Goal: Communication & Community: Answer question/provide support

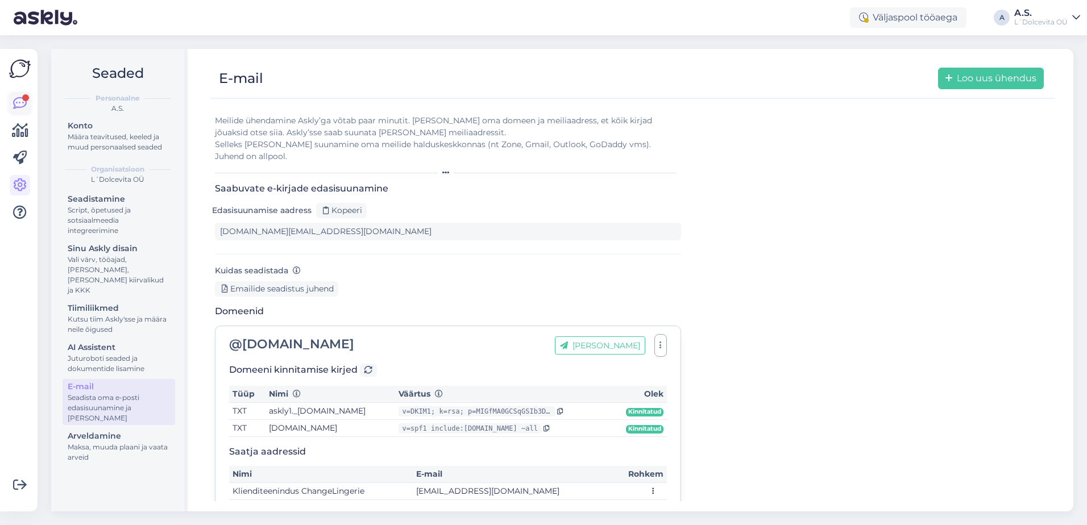
click at [20, 101] on icon at bounding box center [20, 104] width 14 height 14
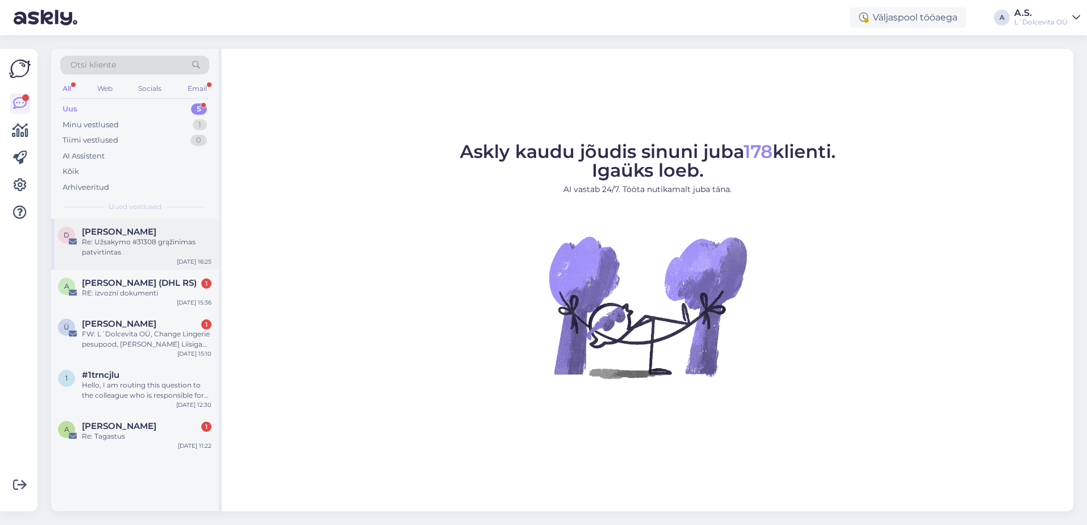
click at [143, 254] on div "Re: Užsakymo #31308 grąžinimas patvirtintas" at bounding box center [147, 247] width 130 height 20
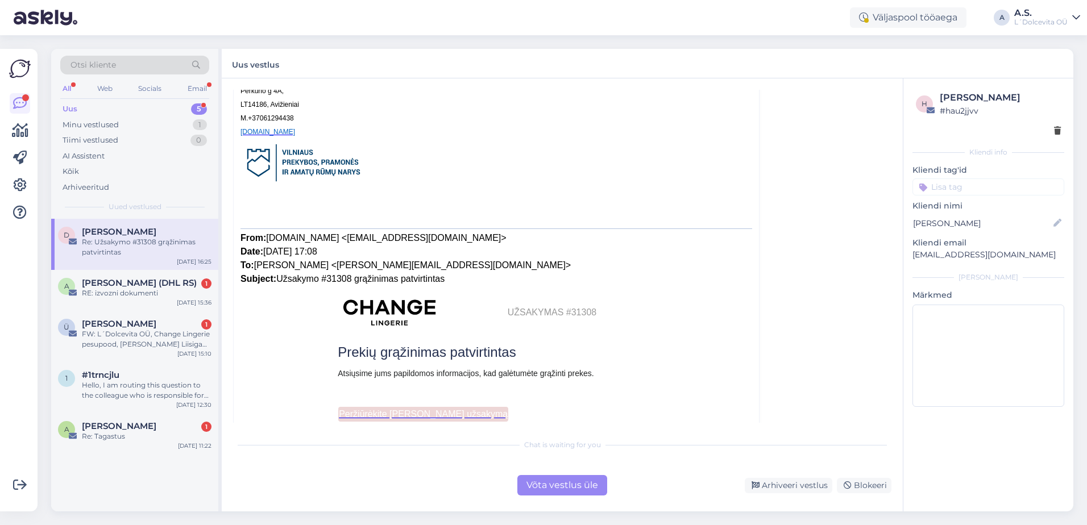
scroll to position [398, 0]
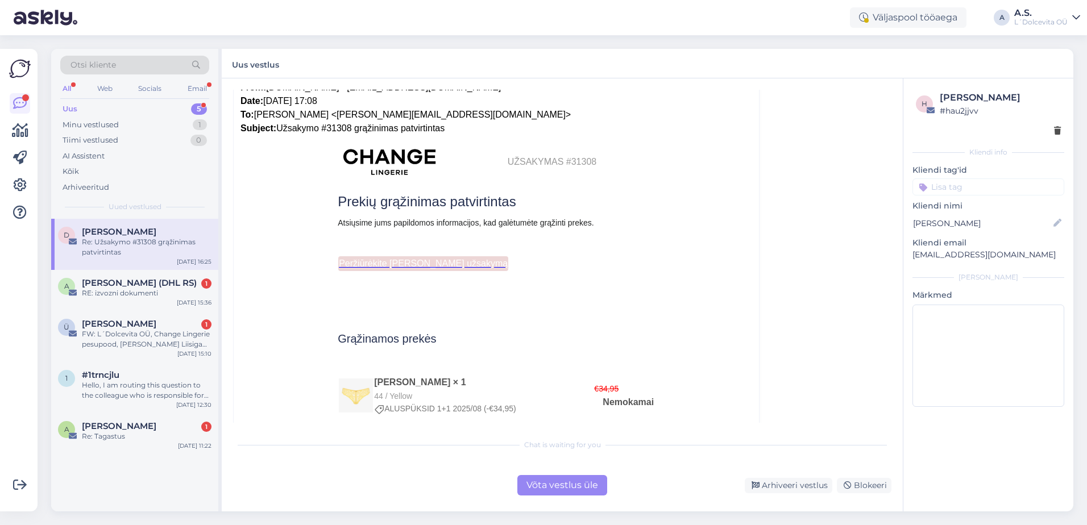
click at [546, 487] on div "Võta vestlus üle" at bounding box center [562, 485] width 90 height 20
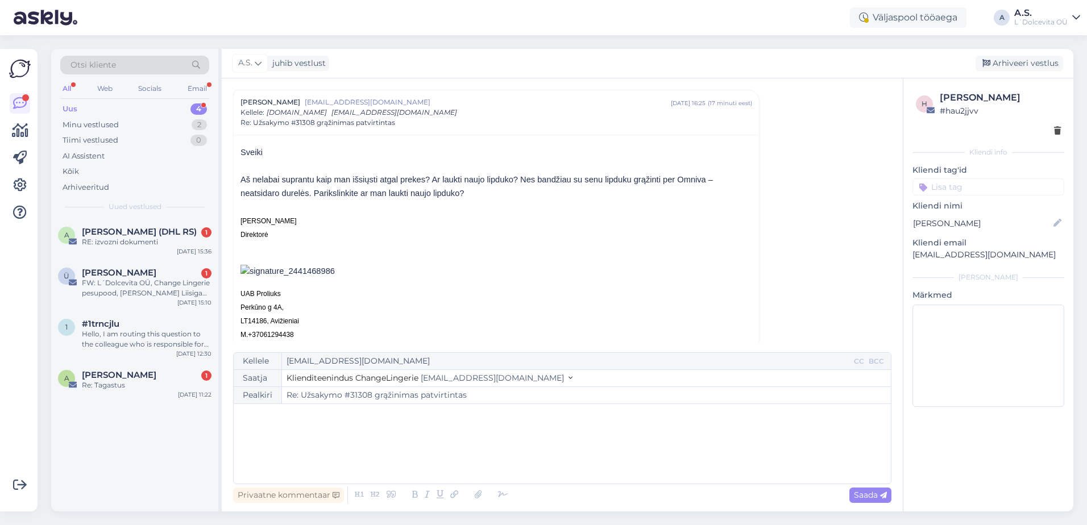
click at [332, 425] on div "﻿" at bounding box center [562, 444] width 646 height 68
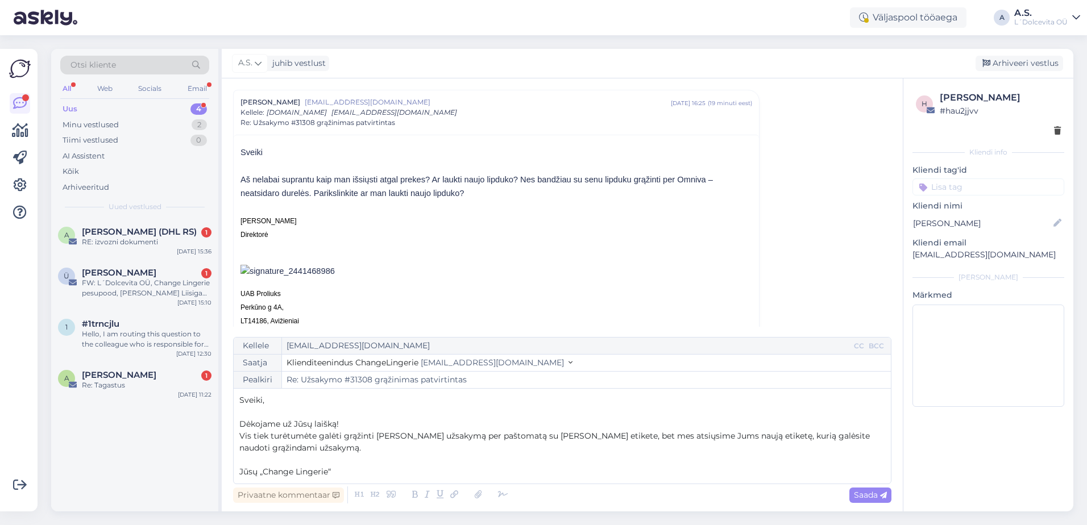
click at [309, 447] on p "Vis tiek turėtumėte galėti grąžinti [PERSON_NAME] užsakymą per paštomatą su [PE…" at bounding box center [562, 442] width 646 height 24
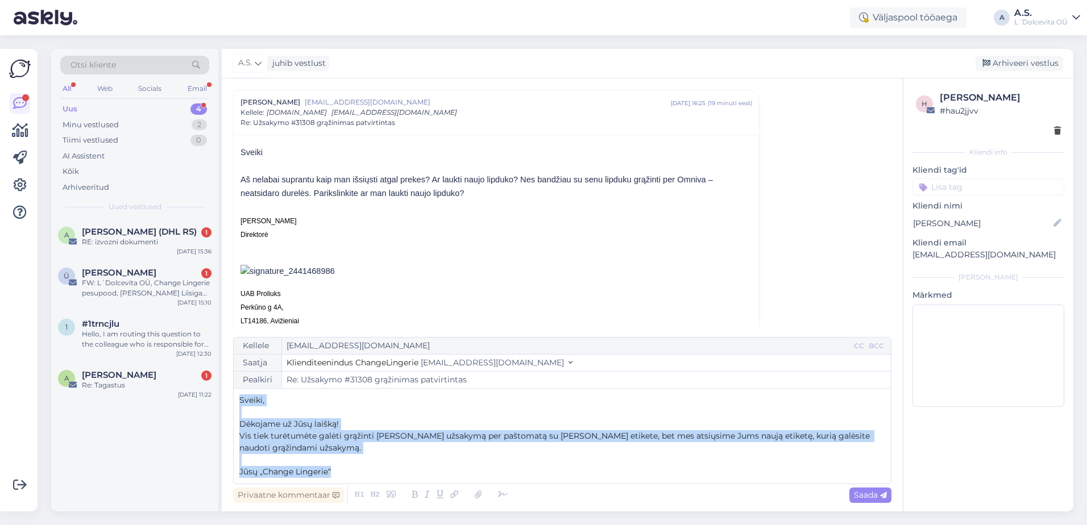
drag, startPoint x: 347, startPoint y: 474, endPoint x: 236, endPoint y: 402, distance: 132.0
click at [236, 402] on div "Kellele [EMAIL_ADDRESS][DOMAIN_NAME] CC BCC Saatja Klienditeenindus ChangeLinge…" at bounding box center [562, 410] width 658 height 147
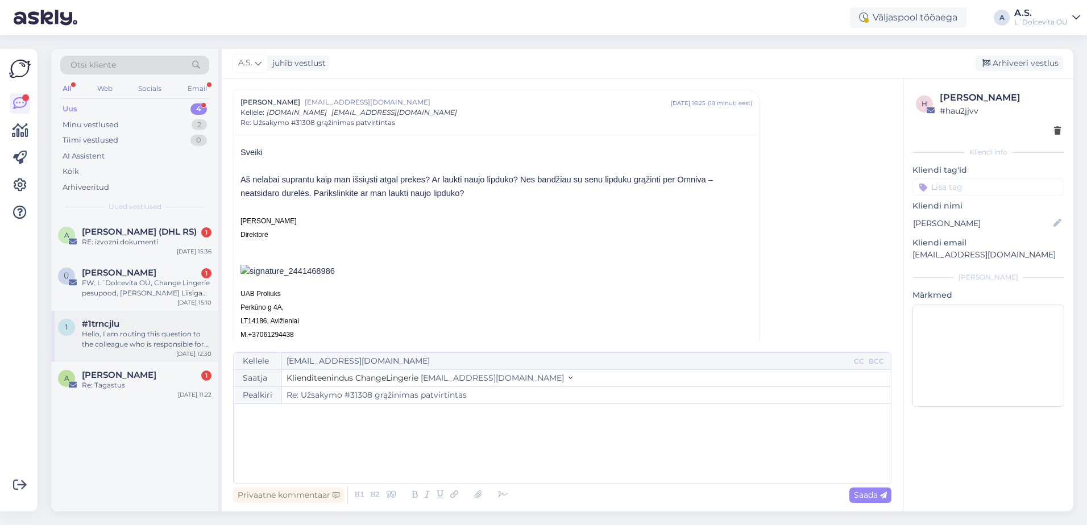
click at [128, 355] on div "1 #1trncjlu Hello, I am routing this question to the colleague who is responsib…" at bounding box center [134, 336] width 167 height 51
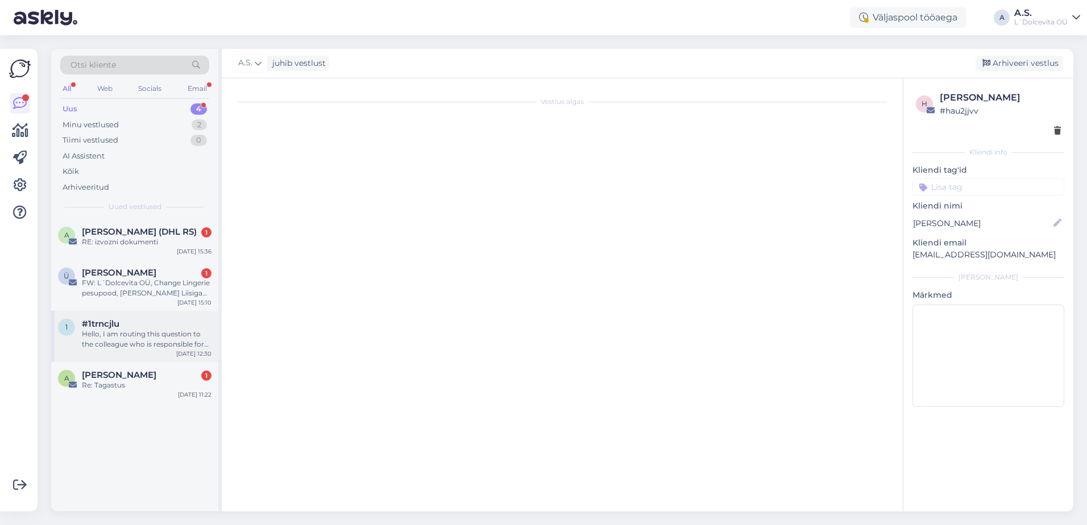
scroll to position [0, 0]
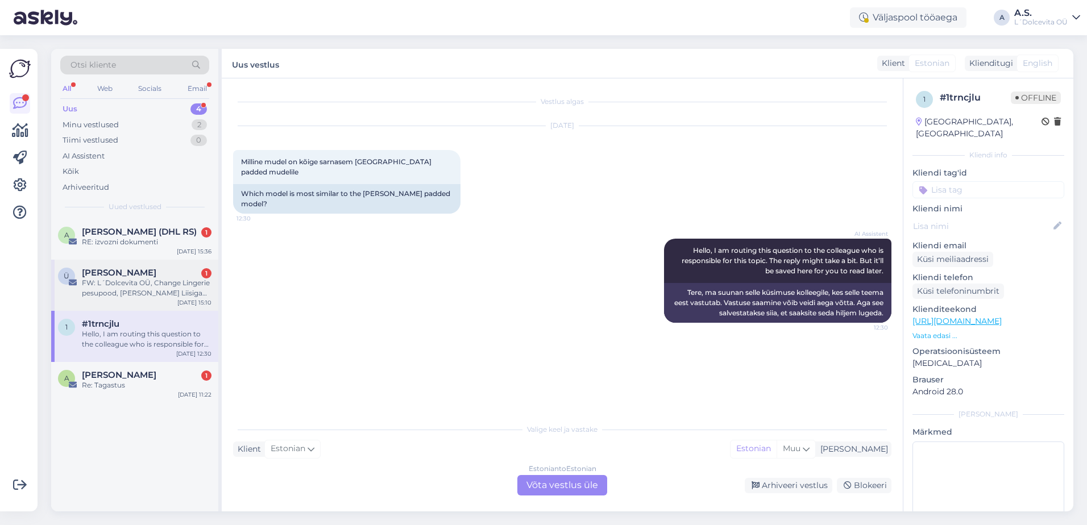
click at [147, 299] on div "Ü [PERSON_NAME] 1 FW: L´Dolcevita OÜ, Change Lingerie pesupood, [PERSON_NAME] L…" at bounding box center [134, 285] width 167 height 51
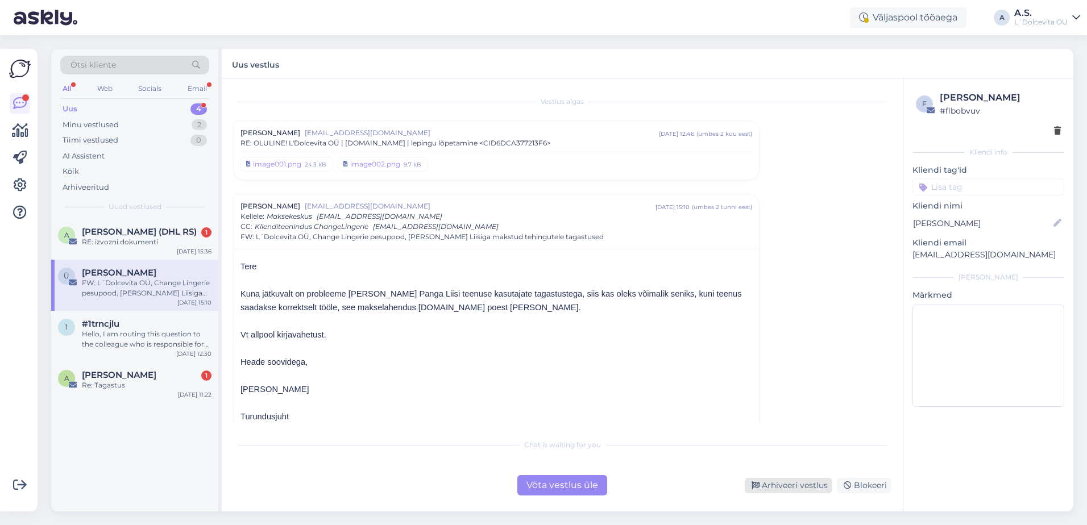
click at [779, 486] on div "Arhiveeri vestlus" at bounding box center [789, 485] width 88 height 15
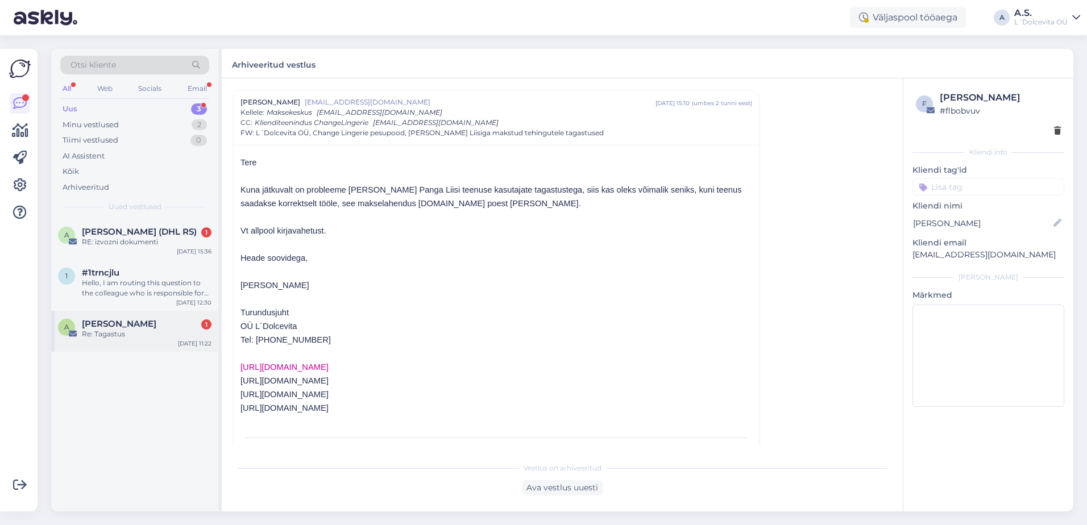
click at [160, 331] on div "Re: Tagastus" at bounding box center [147, 334] width 130 height 10
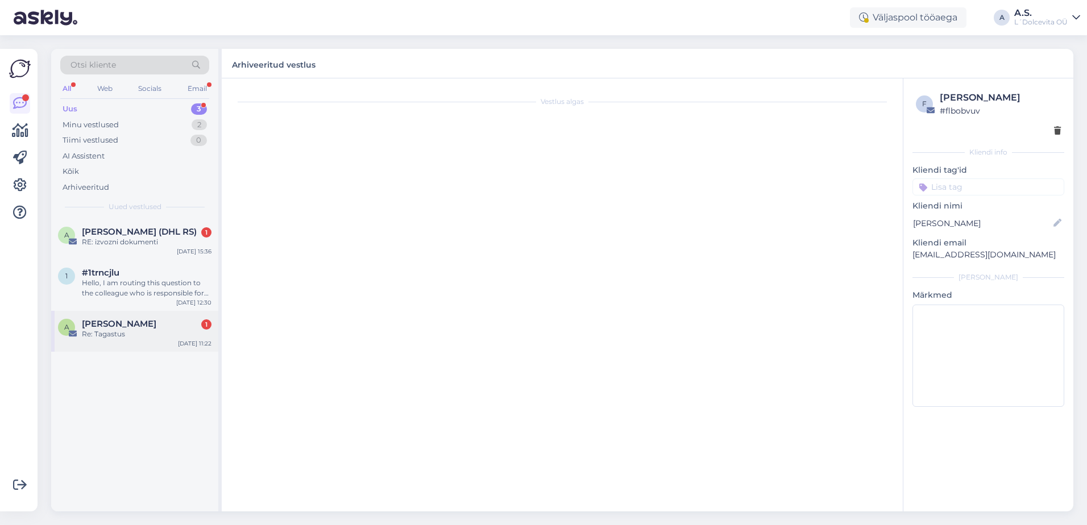
scroll to position [0, 0]
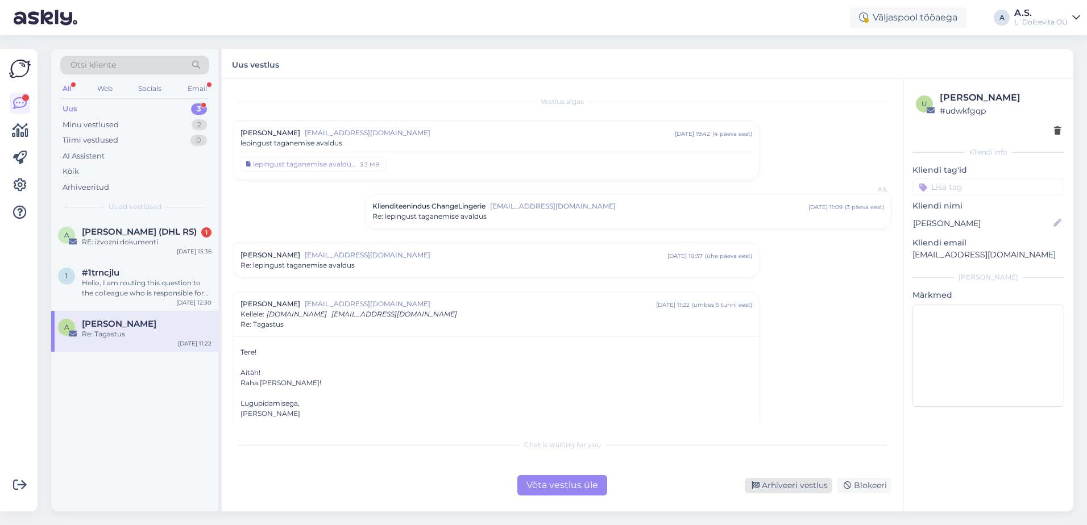
click at [792, 491] on div "Arhiveeri vestlus" at bounding box center [789, 485] width 88 height 15
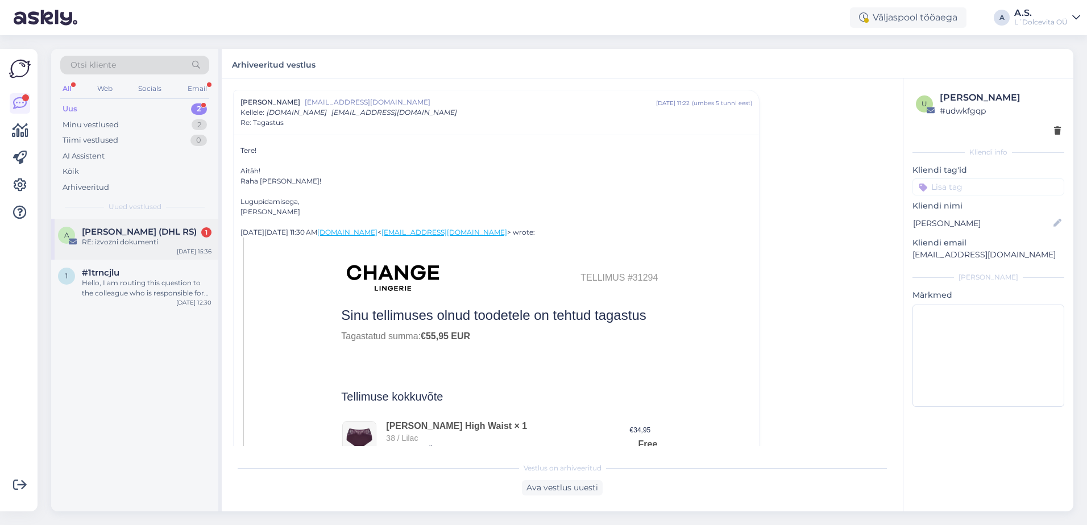
click at [143, 253] on div "A [PERSON_NAME] (DHL RS) 1 RE: izvozni dokumenti [DATE] 15:36" at bounding box center [134, 239] width 167 height 41
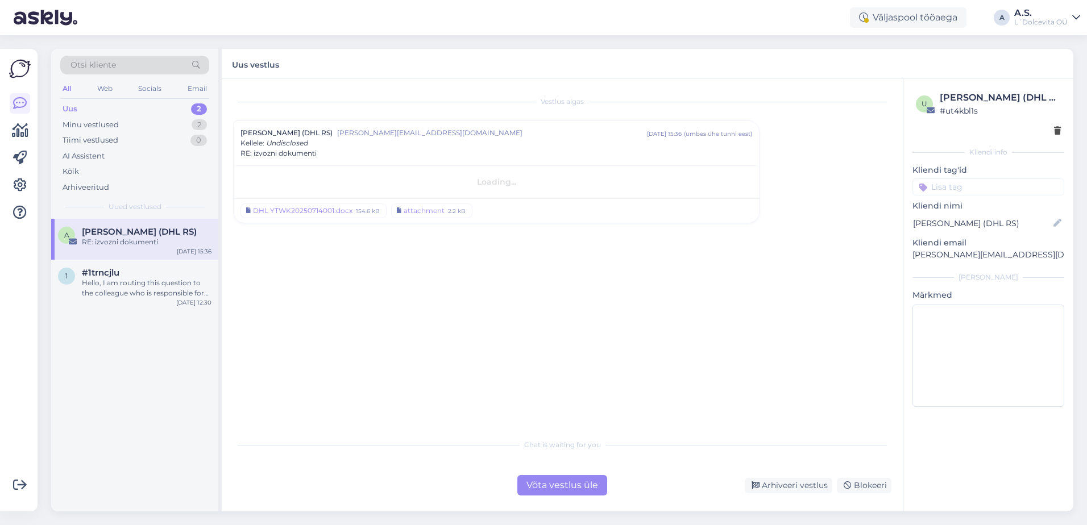
scroll to position [0, 0]
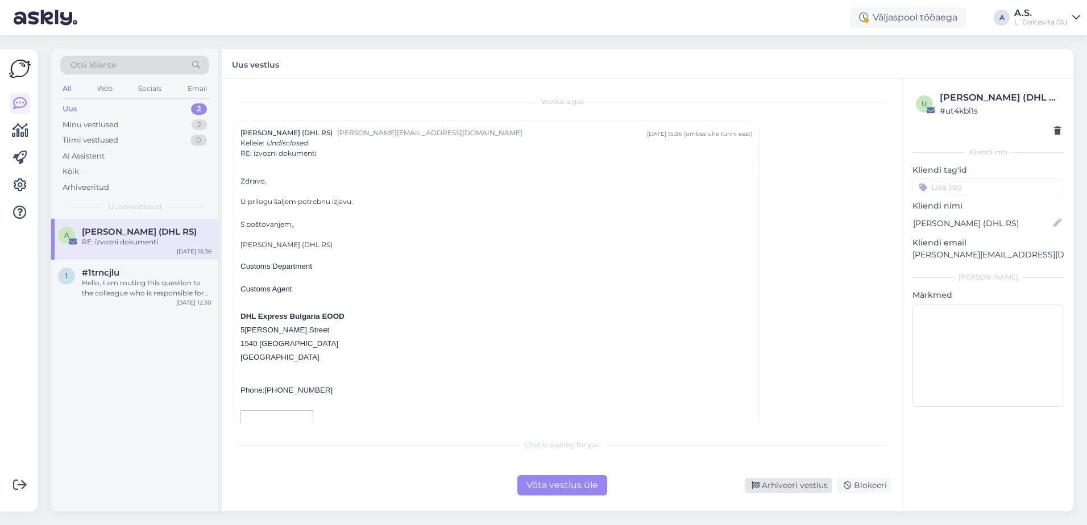
click at [771, 484] on div "Arhiveeri vestlus" at bounding box center [789, 485] width 88 height 15
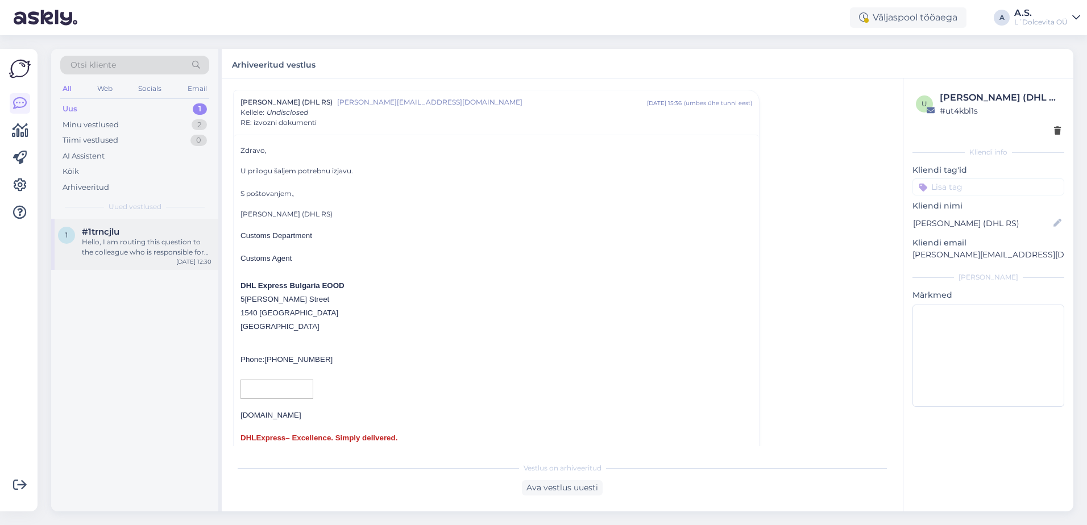
click at [148, 263] on div "1 #1trncjlu Hello, I am routing this question to the colleague who is responsib…" at bounding box center [134, 244] width 167 height 51
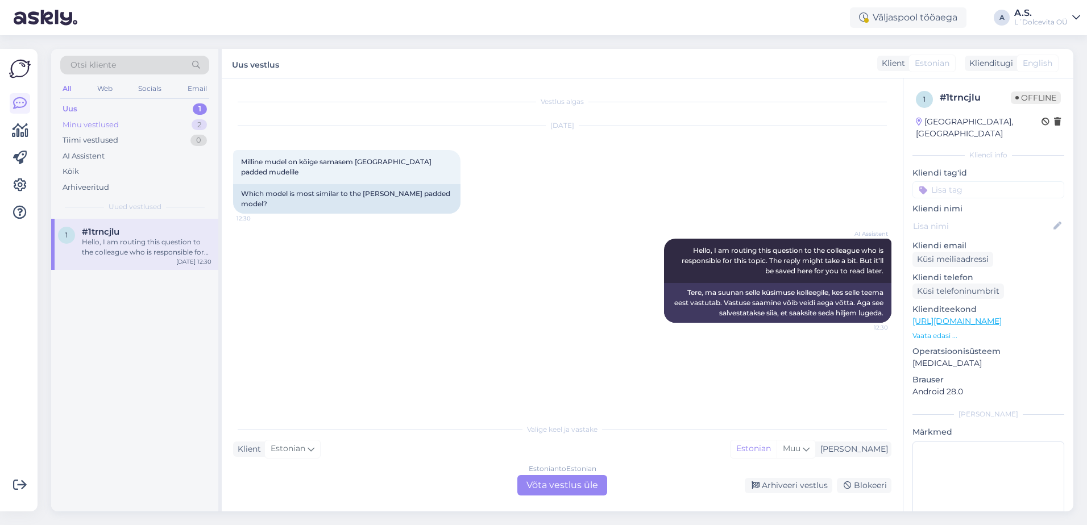
click at [136, 129] on div "Minu vestlused 2" at bounding box center [134, 125] width 149 height 16
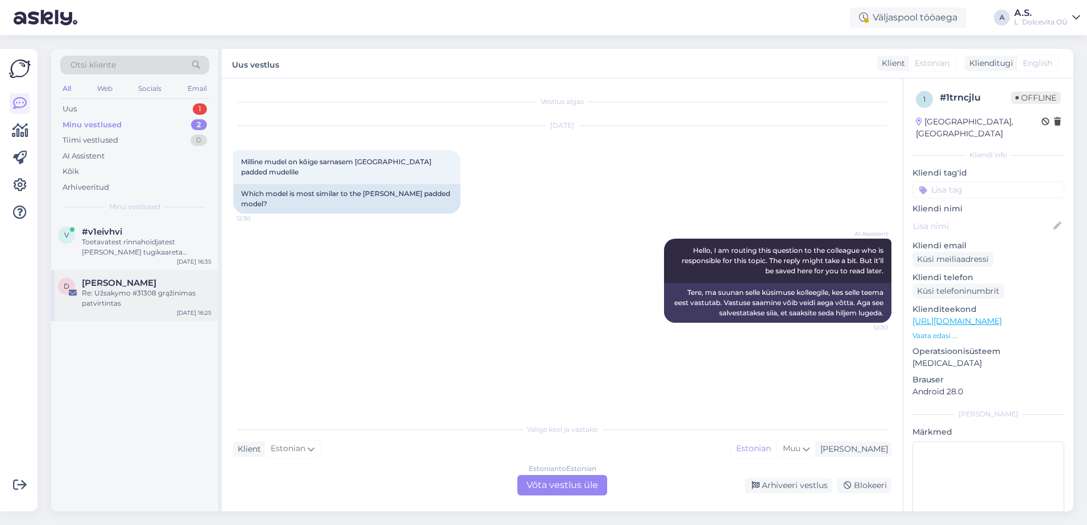
click at [128, 303] on div "Re: Užsakymo #31308 grąžinimas patvirtintas" at bounding box center [147, 298] width 130 height 20
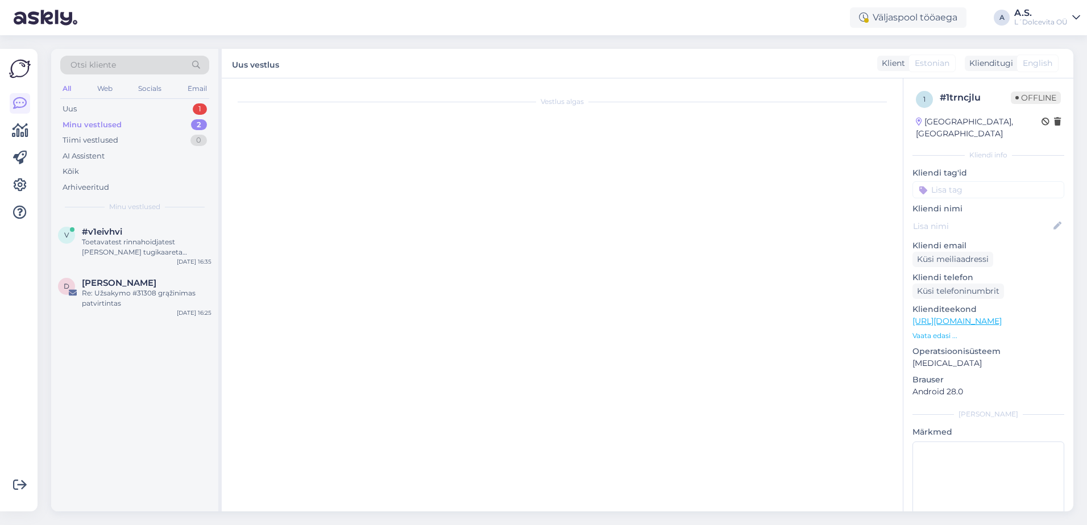
scroll to position [31, 0]
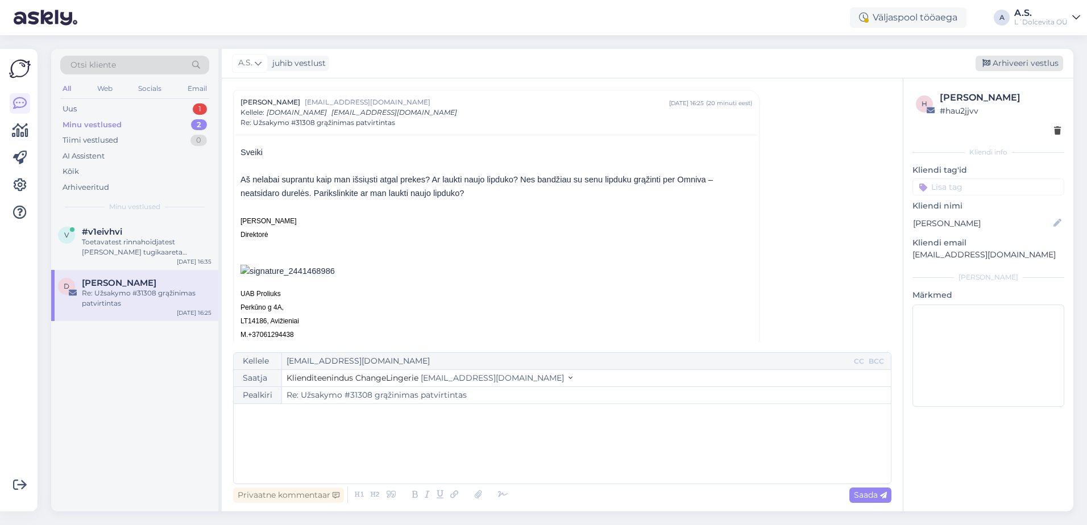
click at [1002, 64] on div "Arhiveeri vestlus" at bounding box center [1019, 63] width 88 height 15
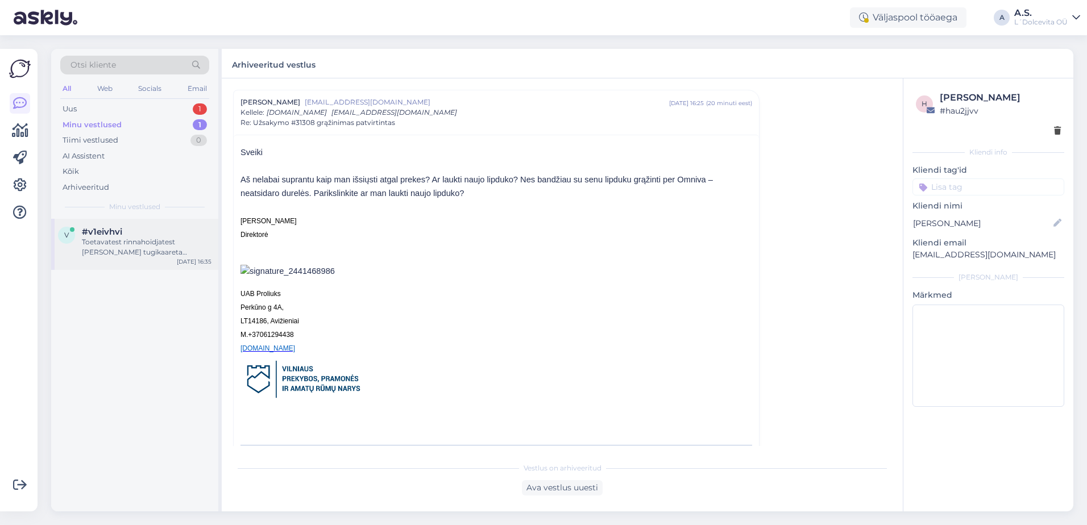
click at [90, 263] on div "v #v1eivhvi Toetavatest rinnahoidjatest [PERSON_NAME] tugikaareta [PERSON_NAME]…" at bounding box center [134, 244] width 167 height 51
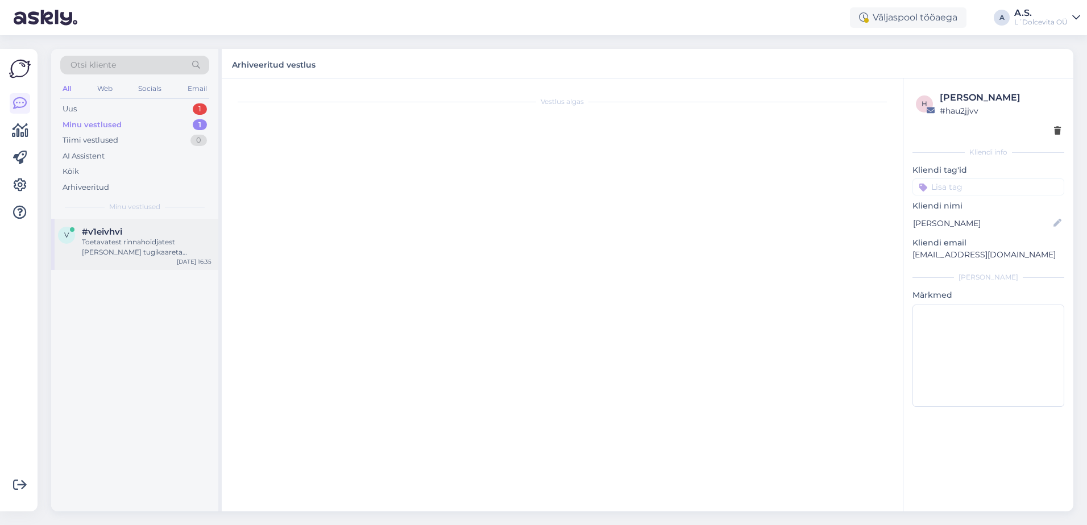
scroll to position [73, 0]
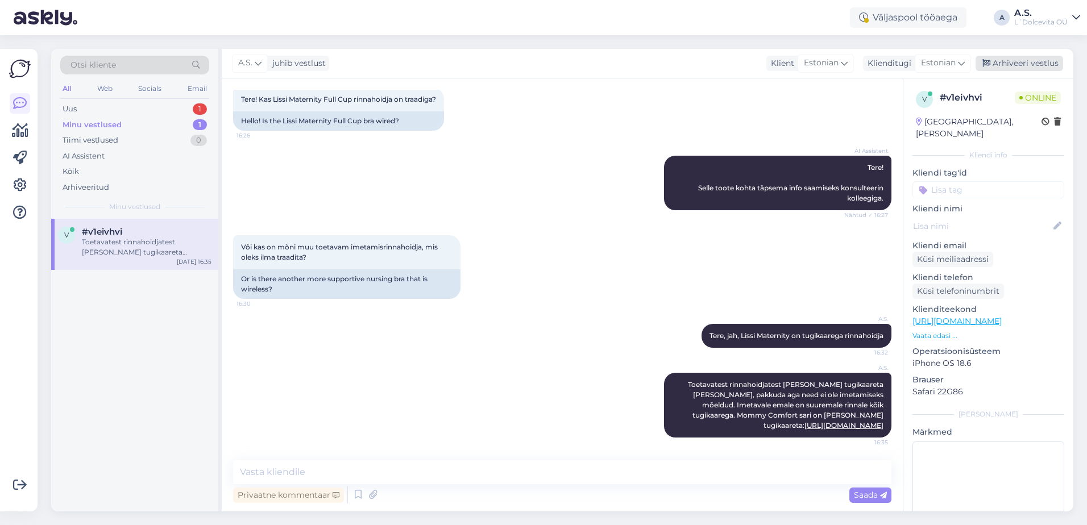
click at [1025, 61] on div "Arhiveeri vestlus" at bounding box center [1019, 63] width 88 height 15
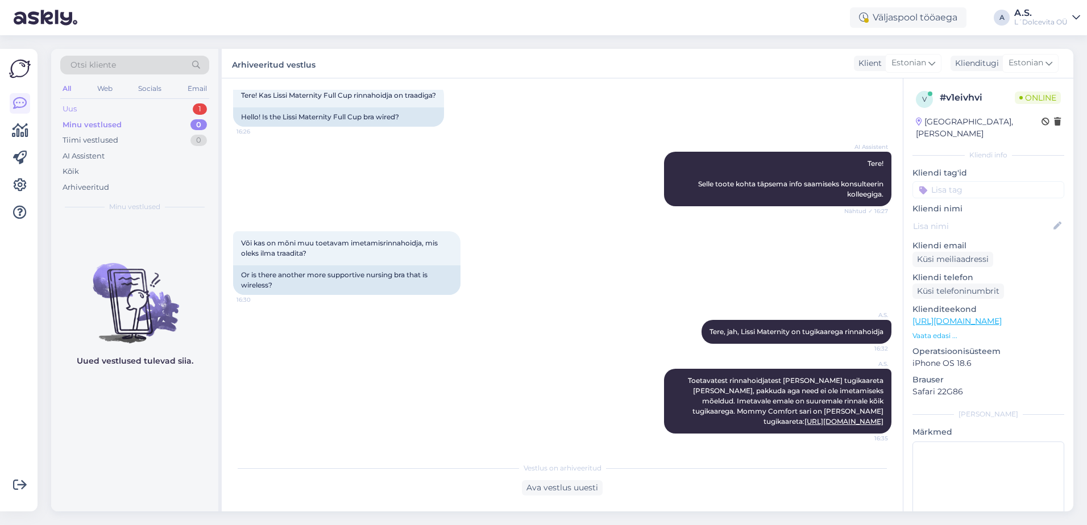
click at [111, 110] on div "Uus 1" at bounding box center [134, 109] width 149 height 16
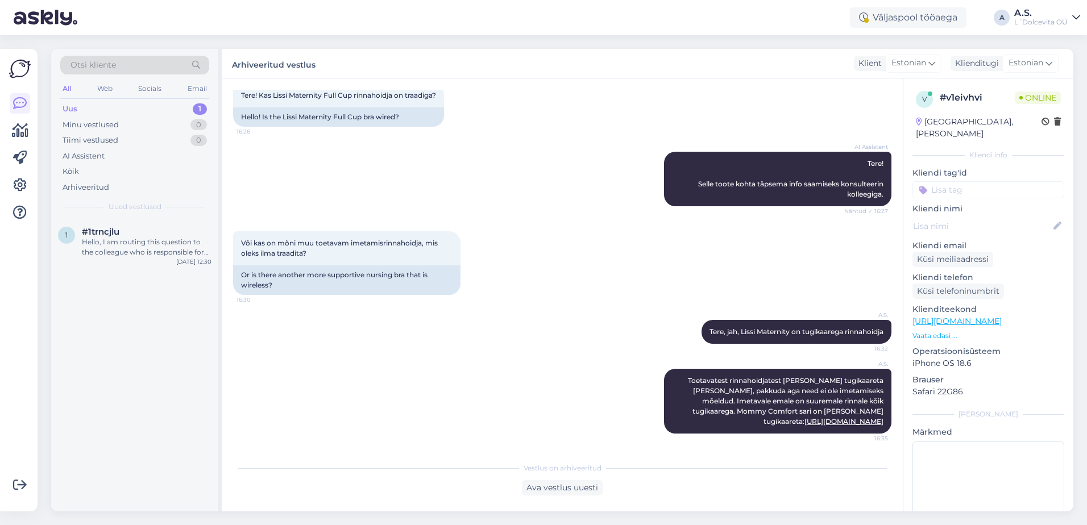
click at [128, 108] on div "Uus 1" at bounding box center [134, 109] width 149 height 16
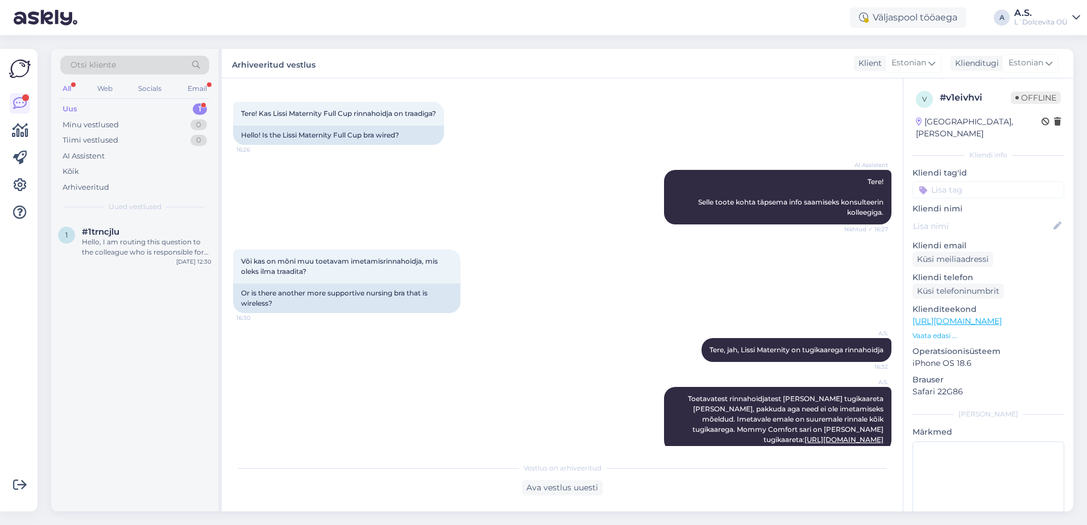
scroll to position [77, 0]
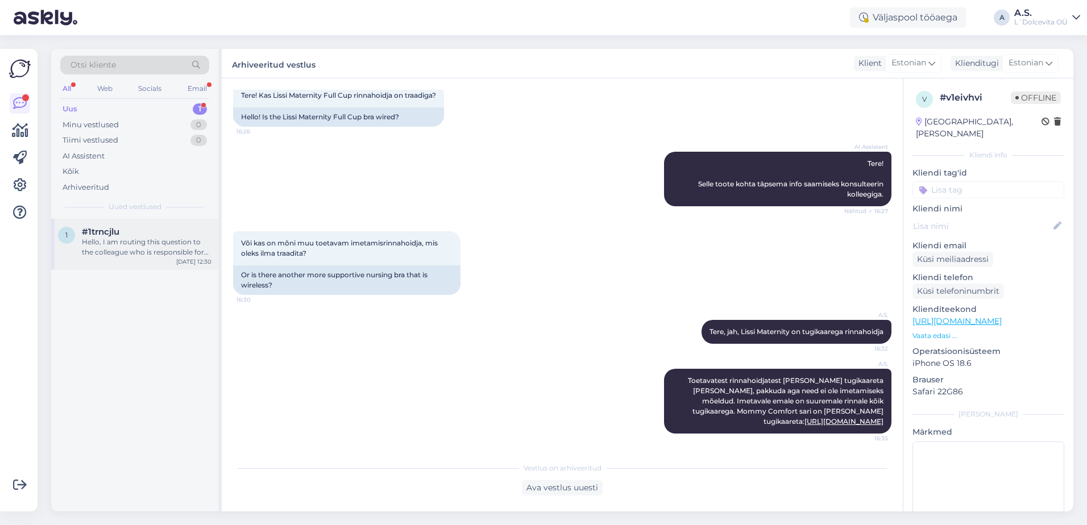
click at [154, 250] on div "Hello, I am routing this question to the colleague who is responsible for this …" at bounding box center [147, 247] width 130 height 20
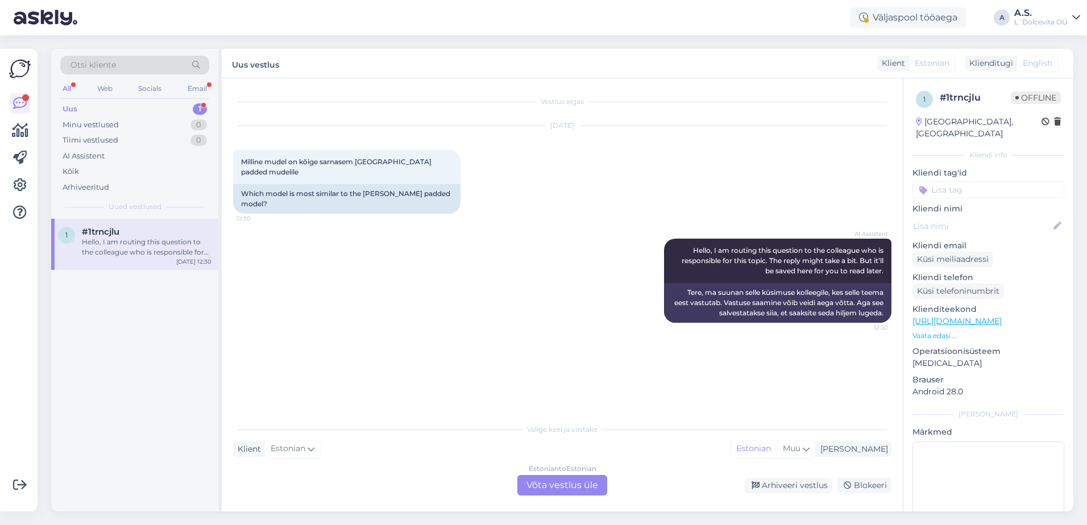
click at [556, 487] on div "Estonian to Estonian Võta vestlus üle" at bounding box center [562, 485] width 90 height 20
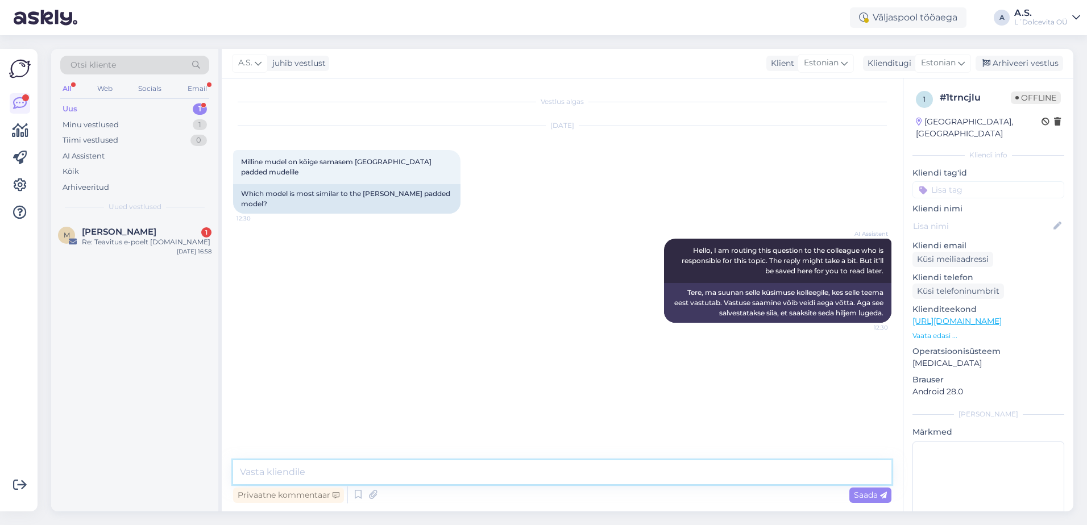
click at [401, 473] on textarea at bounding box center [562, 472] width 658 height 24
type textarea "Tere,"
click at [139, 251] on div "M [PERSON_NAME] 1 Re: Teavitus e-poelt [DOMAIN_NAME] [DATE] 16:58" at bounding box center [134, 239] width 167 height 41
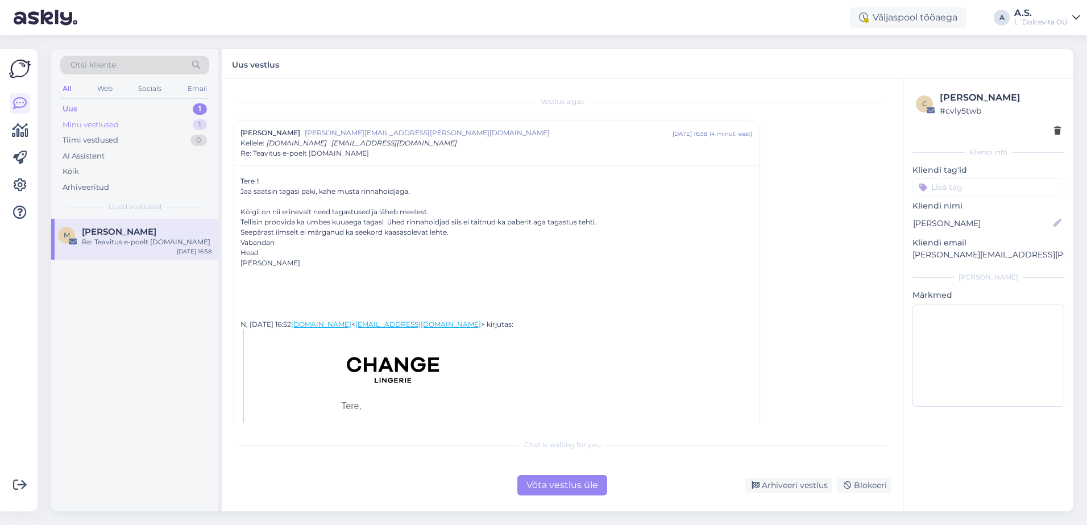
click at [150, 124] on div "Minu vestlused 1" at bounding box center [134, 125] width 149 height 16
click at [99, 111] on div "Uus 1" at bounding box center [134, 109] width 149 height 16
click at [100, 124] on div "Minu vestlused" at bounding box center [91, 124] width 56 height 11
click at [113, 251] on div "Hello, I am routing this question to the colleague who is responsible for this …" at bounding box center [147, 247] width 130 height 20
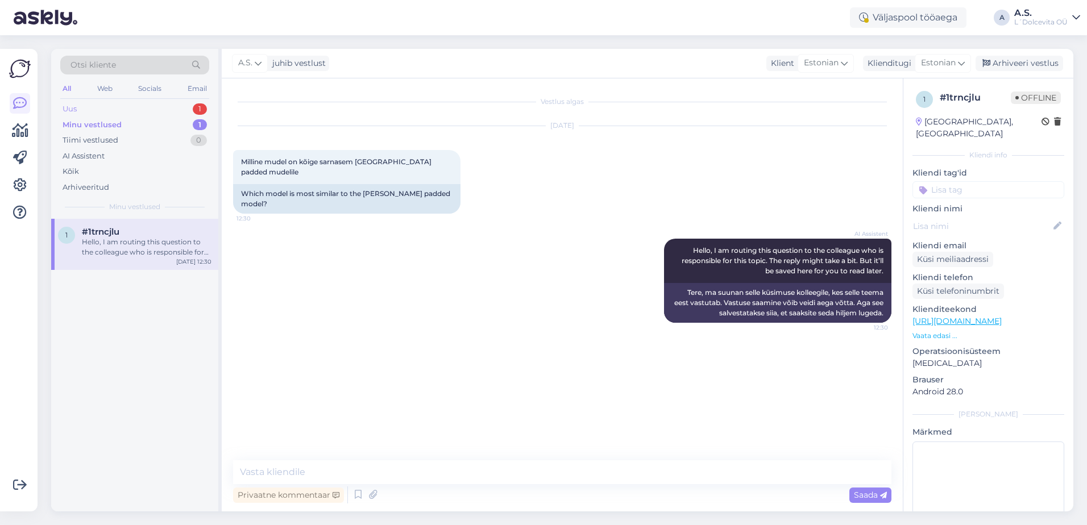
click at [91, 107] on div "Uus 1" at bounding box center [134, 109] width 149 height 16
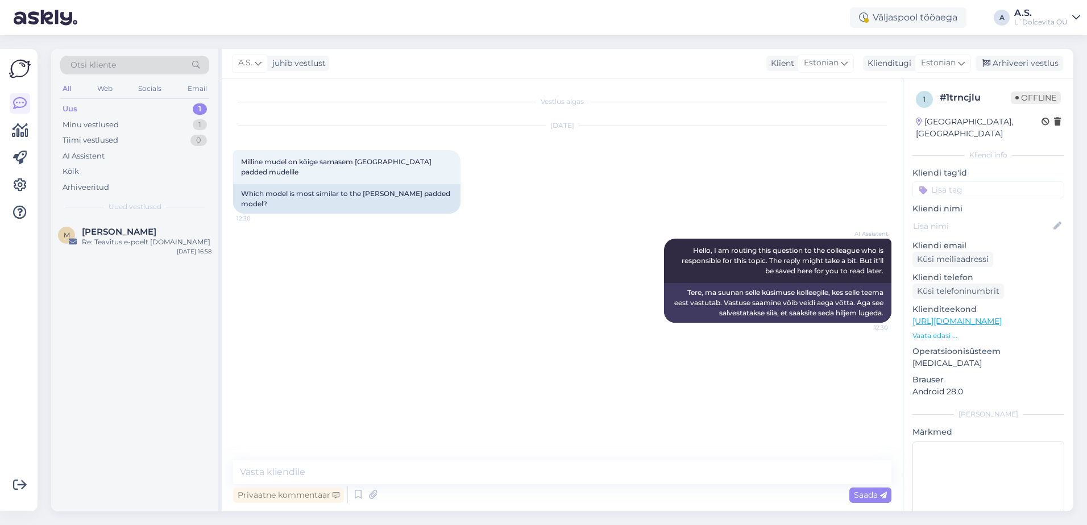
click at [121, 263] on div "M [PERSON_NAME] Re: [PERSON_NAME] e-[PERSON_NAME] [DOMAIN_NAME] [DATE] 16:58" at bounding box center [134, 365] width 167 height 293
click at [121, 252] on div "M [PERSON_NAME] Re: [PERSON_NAME] e-[PERSON_NAME] [DOMAIN_NAME] [DATE] 16:58" at bounding box center [134, 239] width 167 height 41
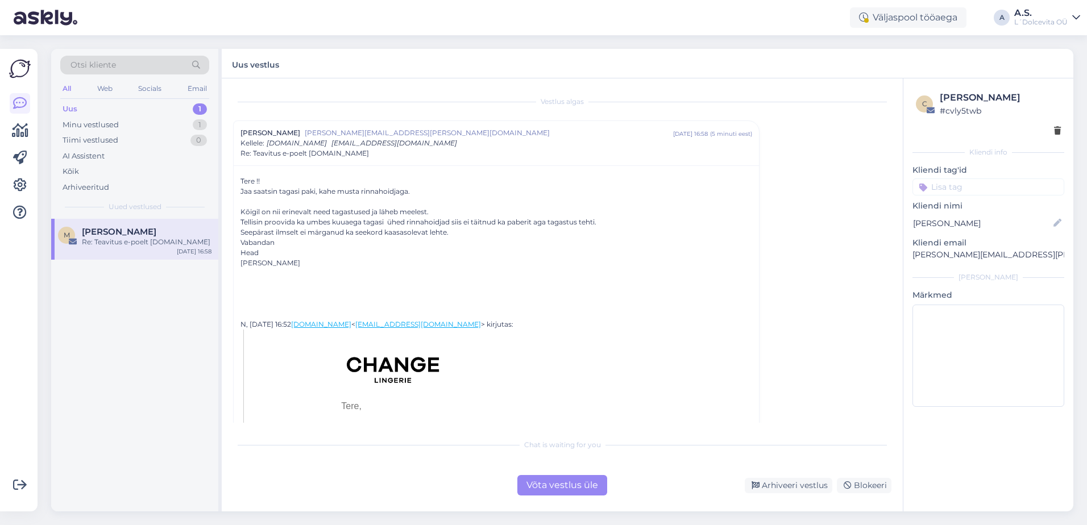
scroll to position [171, 0]
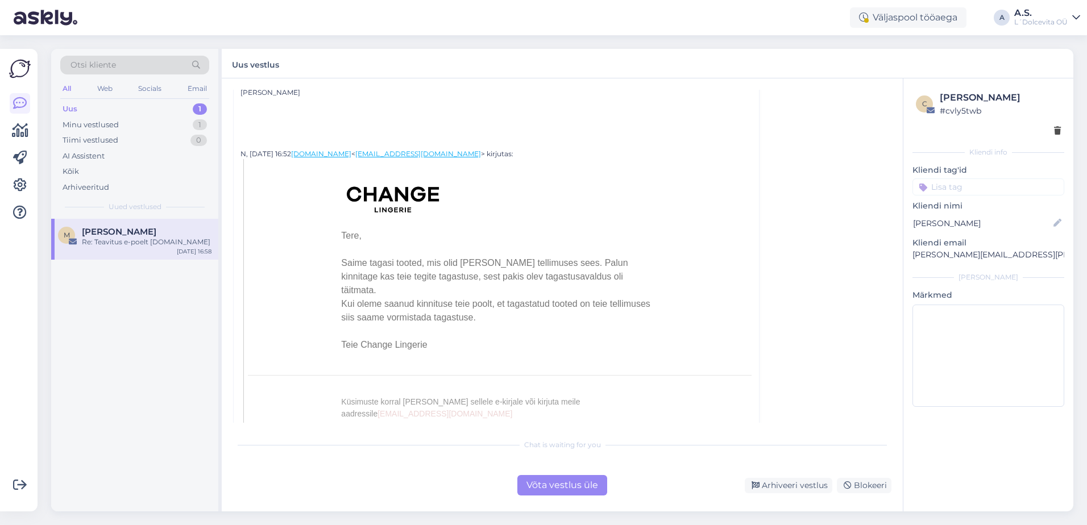
click at [555, 488] on div "Võta vestlus üle" at bounding box center [562, 485] width 90 height 20
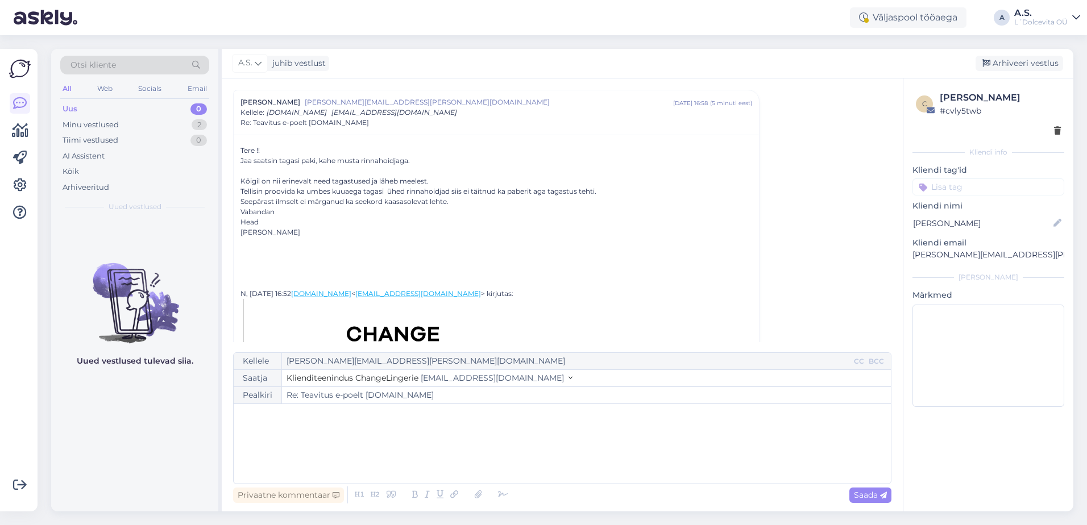
click at [395, 429] on div "﻿" at bounding box center [562, 444] width 646 height 68
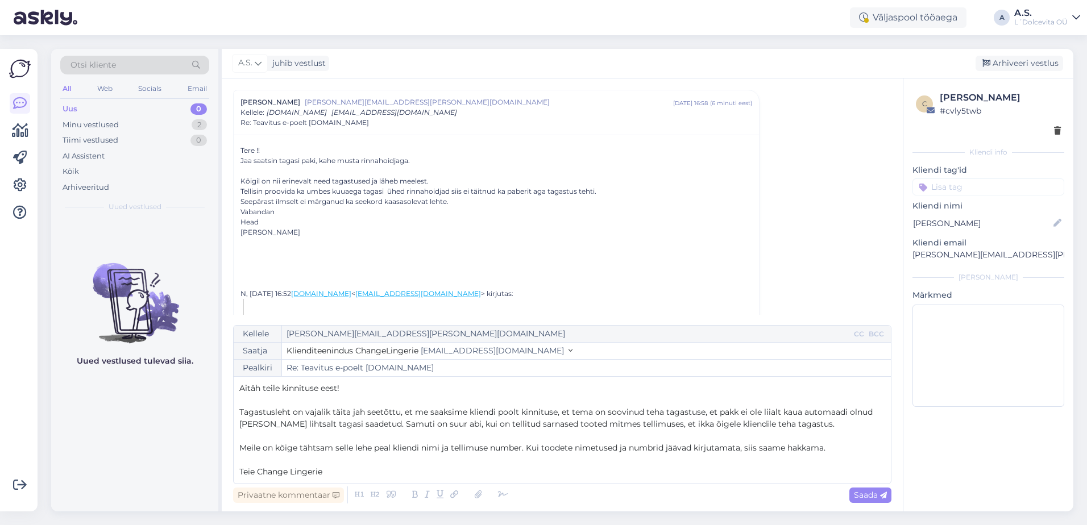
click at [846, 410] on span "Tagastusleht on vajalik täita jah seetõttu, et me saaksime kliendi poolt kinnit…" at bounding box center [557, 418] width 636 height 22
click at [855, 497] on span "Saada" at bounding box center [870, 495] width 33 height 10
type input "Re: Re: Teavitus e-poelt [DOMAIN_NAME]"
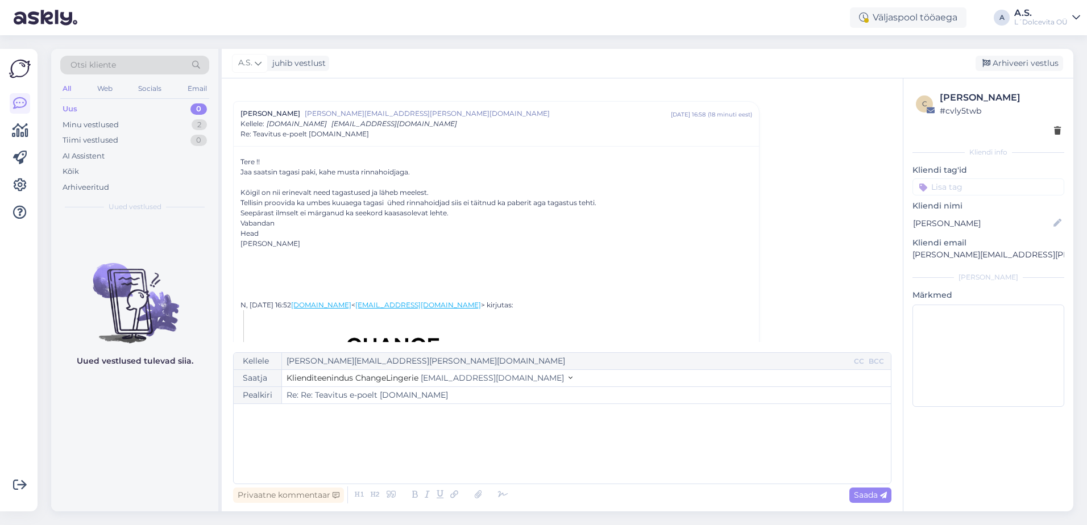
scroll to position [0, 0]
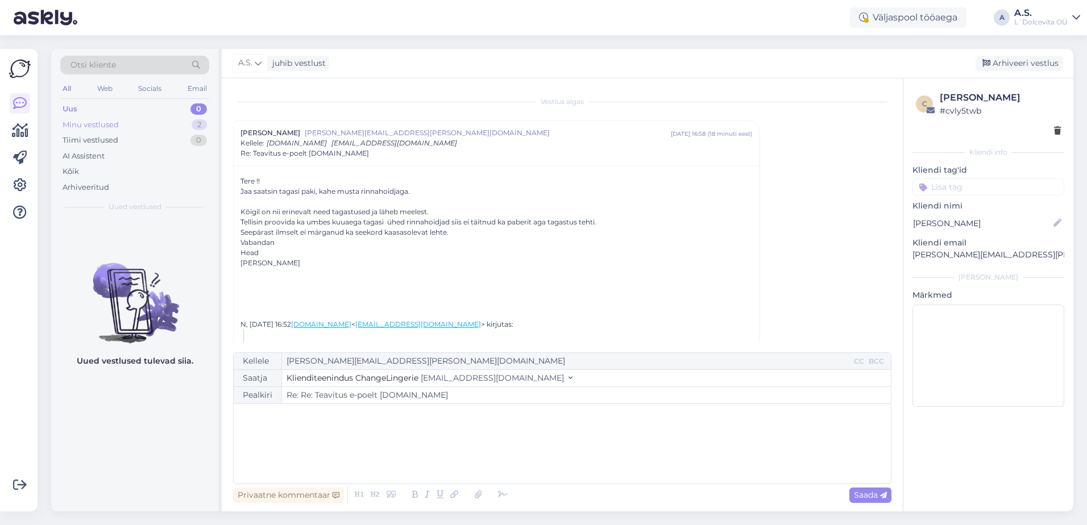
click at [126, 126] on div "Minu vestlused 2" at bounding box center [134, 125] width 149 height 16
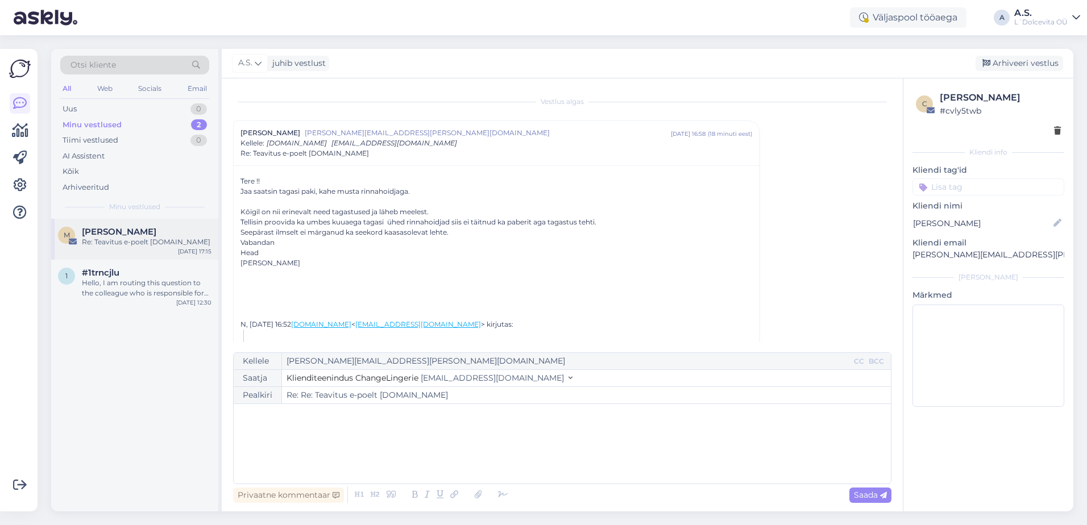
click at [123, 245] on div "Re: Teavitus e-poelt [DOMAIN_NAME]" at bounding box center [147, 242] width 130 height 10
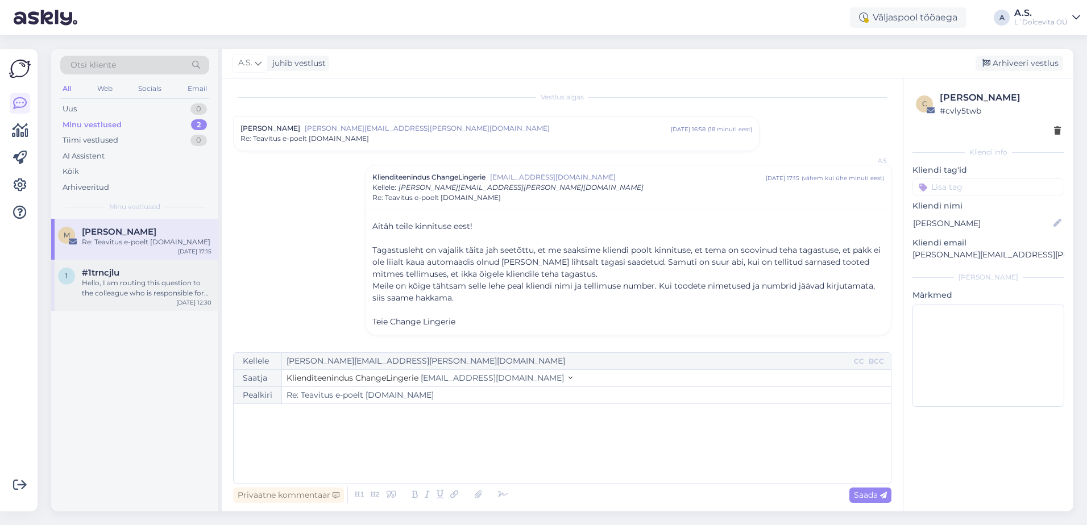
click at [121, 280] on div "Hello, I am routing this question to the colleague who is responsible for this …" at bounding box center [147, 288] width 130 height 20
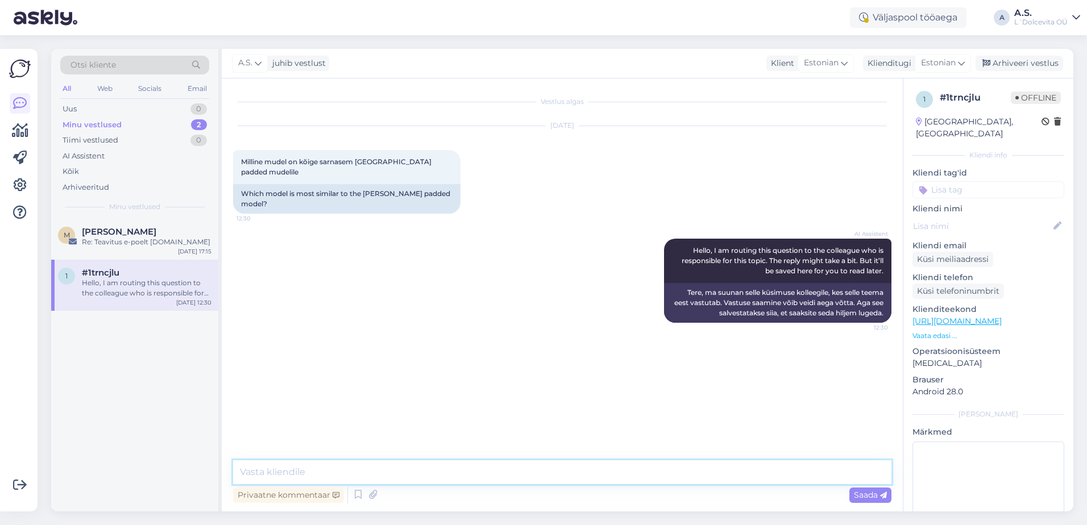
click at [377, 470] on textarea at bounding box center [562, 472] width 658 height 24
paste textarea "[URL][DOMAIN_NAME]"
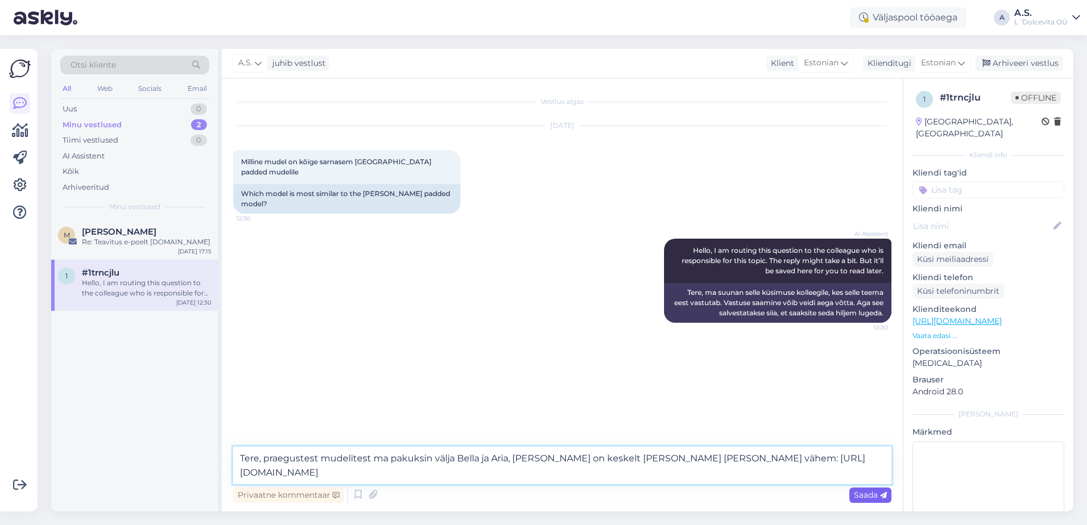
type textarea "Tere, praegustest mudelitest ma pakuksin välja Bella ja Aria, [PERSON_NAME] on …"
click at [858, 491] on span "Saada" at bounding box center [870, 495] width 33 height 10
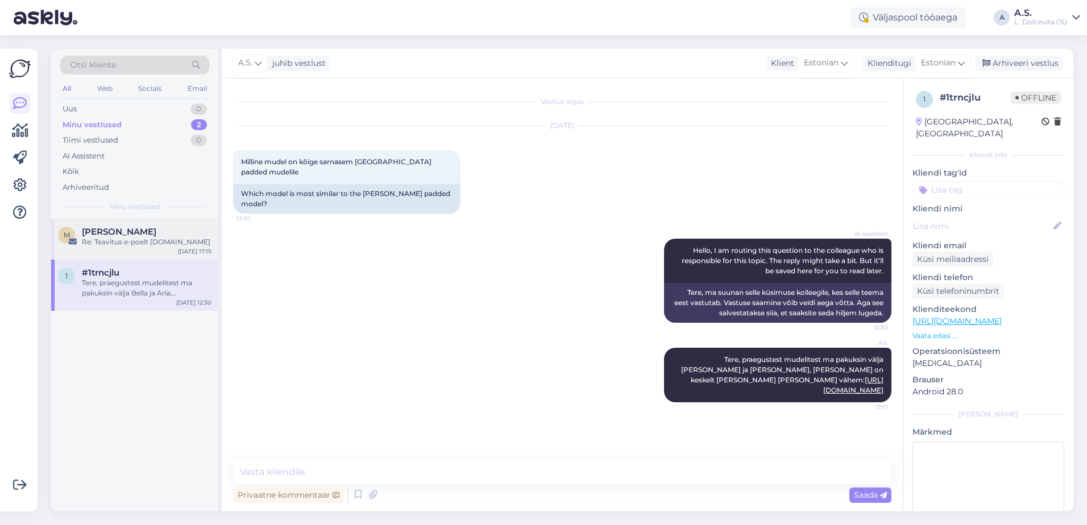
click at [142, 239] on div "Re: Teavitus e-poelt [DOMAIN_NAME]" at bounding box center [147, 242] width 130 height 10
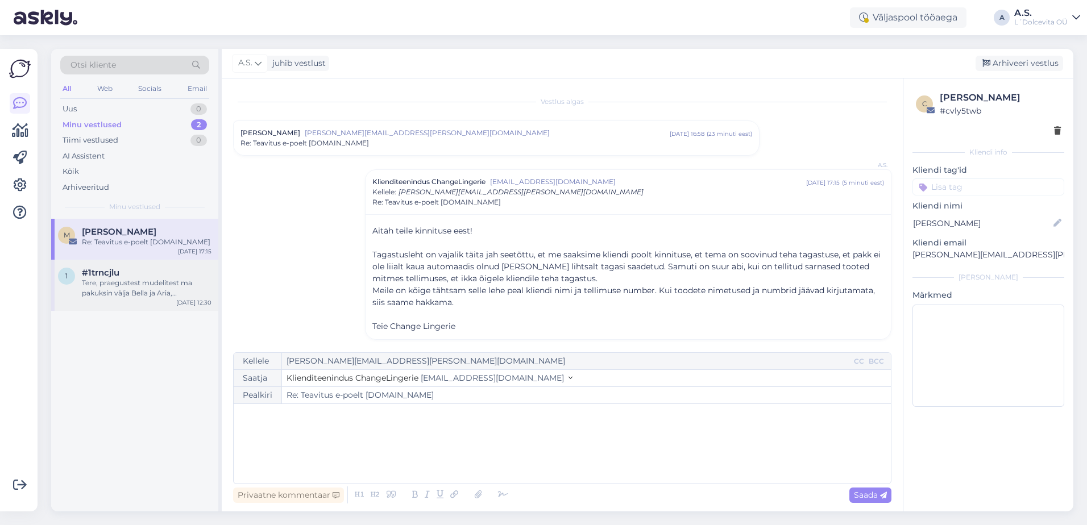
click at [110, 296] on div "Tere, praegustest mudelitest ma pakuksin välja Bella ja Aria, [PERSON_NAME] on …" at bounding box center [147, 288] width 130 height 20
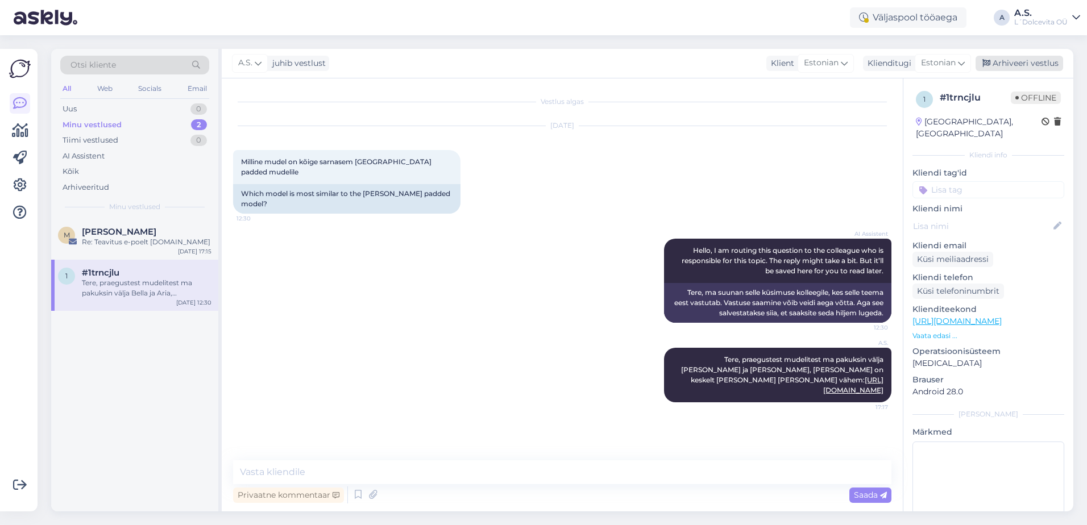
click at [1005, 60] on div "Arhiveeri vestlus" at bounding box center [1019, 63] width 88 height 15
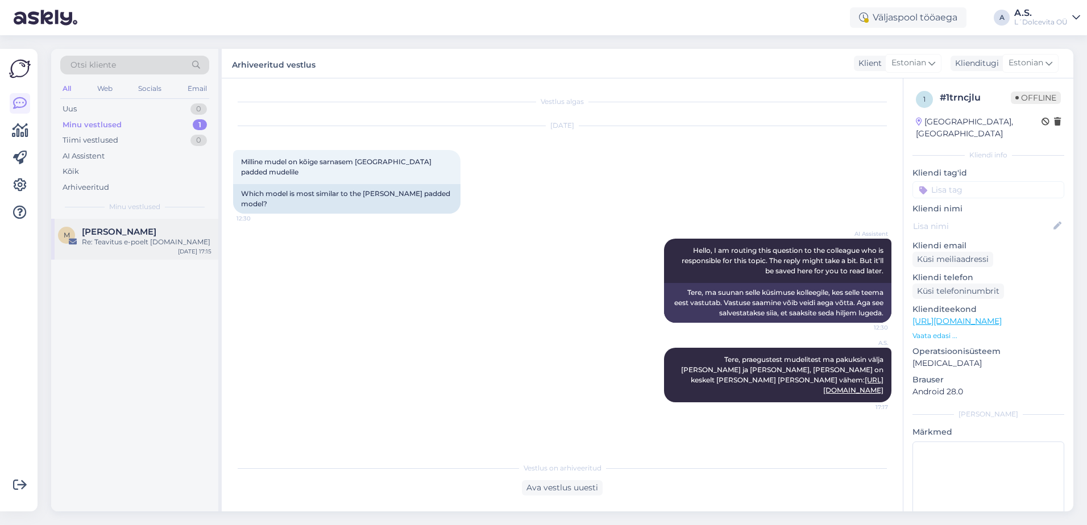
click at [102, 235] on span "[PERSON_NAME]" at bounding box center [119, 232] width 74 height 10
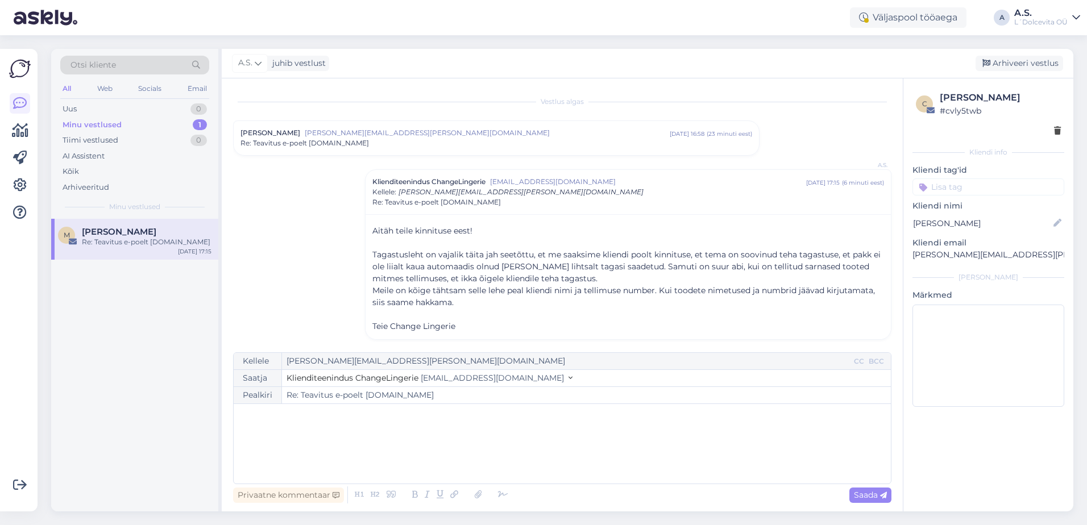
scroll to position [5, 0]
click at [1028, 65] on div "Arhiveeri vestlus" at bounding box center [1019, 63] width 88 height 15
